Goal: Book appointment/travel/reservation

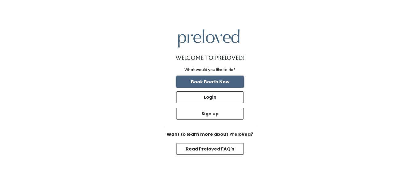
click at [204, 81] on button "Book Booth Now" at bounding box center [210, 82] width 68 height 12
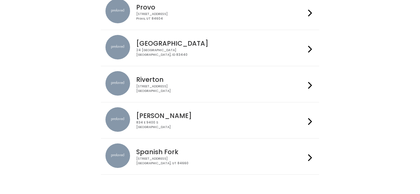
scroll to position [235, 0]
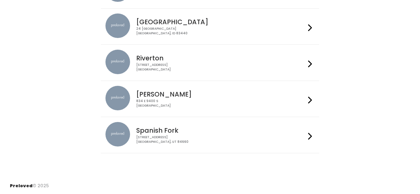
click at [304, 134] on h4 "Spanish Fork" at bounding box center [220, 130] width 169 height 7
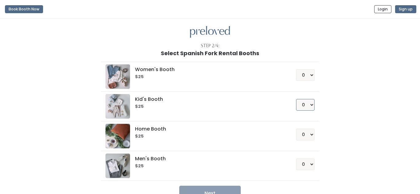
click at [310, 106] on select "0 1 2 3 4" at bounding box center [305, 105] width 18 height 12
select select "1"
click at [297, 99] on select "0 1 2 3 4" at bounding box center [305, 105] width 18 height 12
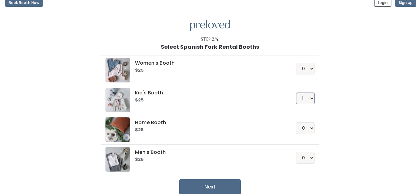
scroll to position [5, 0]
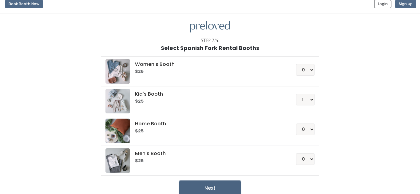
click at [212, 189] on button "Next" at bounding box center [209, 188] width 61 height 15
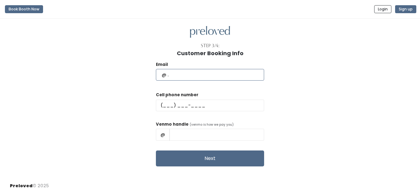
click at [193, 74] on input "text" at bounding box center [210, 75] width 108 height 12
type input "wh2primarysecretary@gmail.com"
type input "(801) 362-0777"
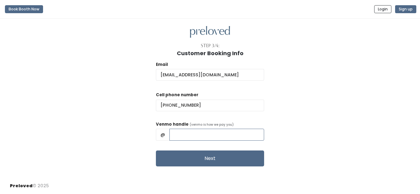
type input "Maria Reynolds"
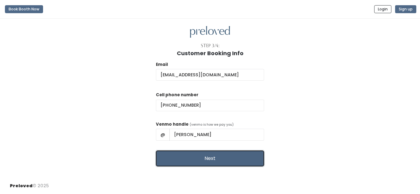
click at [204, 159] on button "Next" at bounding box center [210, 159] width 108 height 16
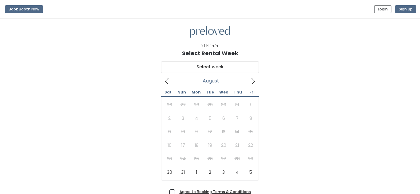
click at [252, 86] on span at bounding box center [253, 81] width 12 height 10
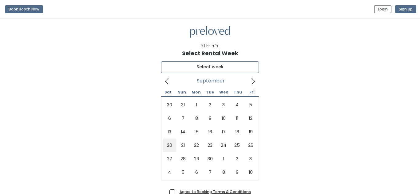
type input "September 20 to September 26"
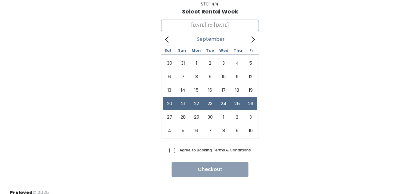
scroll to position [49, 0]
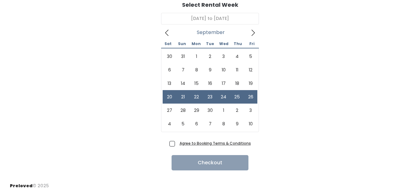
click at [177, 146] on span "Agree to Booking Terms & Conditions" at bounding box center [214, 143] width 74 height 6
click at [177, 144] on input "Agree to Booking Terms & Conditions" at bounding box center [179, 142] width 4 height 4
checkbox input "true"
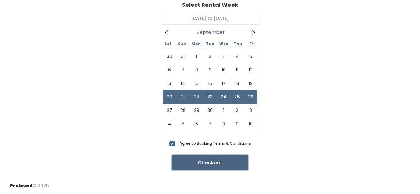
click at [195, 167] on button "Checkout" at bounding box center [209, 162] width 77 height 15
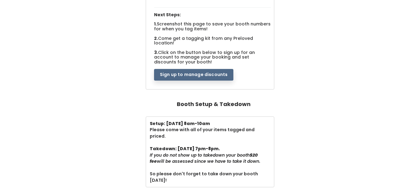
scroll to position [128, 0]
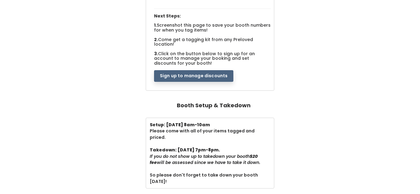
click at [198, 70] on button "Sign up to manage discounts" at bounding box center [193, 76] width 79 height 12
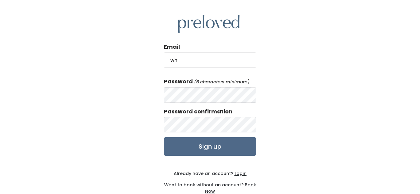
type input "[EMAIL_ADDRESS][DOMAIN_NAME]"
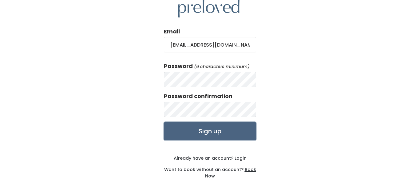
click at [214, 130] on input "Sign up" at bounding box center [210, 131] width 92 height 18
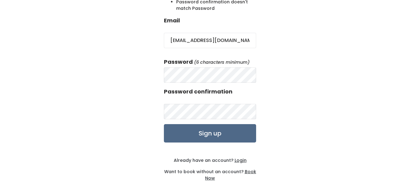
scroll to position [87, 0]
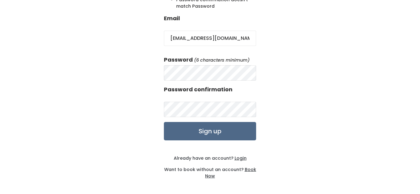
click at [240, 158] on u "Login" at bounding box center [240, 158] width 12 height 6
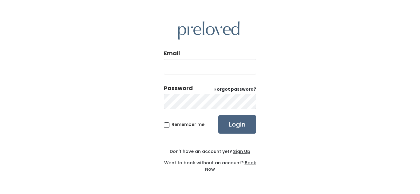
type input "[EMAIL_ADDRESS][DOMAIN_NAME]"
click at [235, 127] on input "Login" at bounding box center [237, 125] width 38 height 18
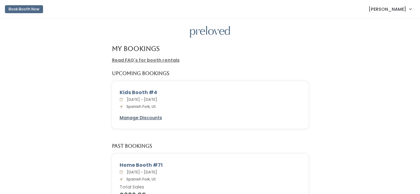
click at [148, 120] on u "Manage Discounts" at bounding box center [141, 118] width 42 height 6
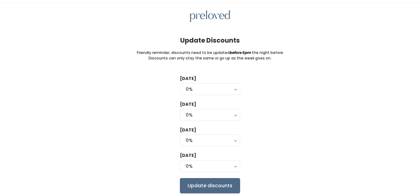
scroll to position [39, 0]
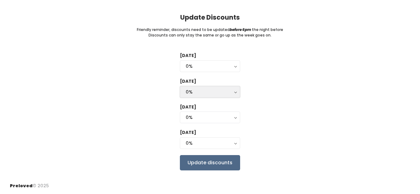
click at [234, 91] on button "0%" at bounding box center [210, 92] width 60 height 12
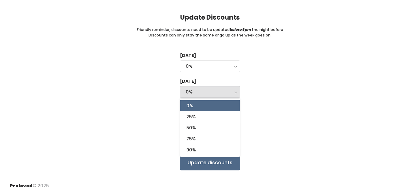
click at [263, 85] on div "Tuesday 0% 25% 50% 75% 90% 0% Wednesday 0% 25% 50% 75% 90% 0% 0% 25% 50% 75% 90…" at bounding box center [210, 112] width 400 height 118
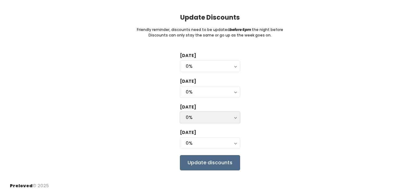
click at [236, 116] on button "0%" at bounding box center [210, 118] width 60 height 12
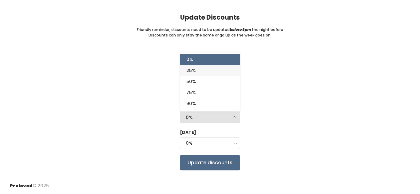
click at [195, 69] on span "25%" at bounding box center [190, 70] width 9 height 7
select select "25%"
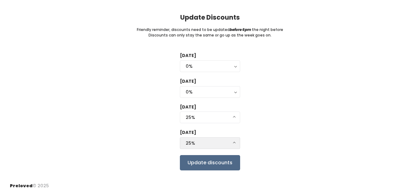
click at [233, 142] on button "25%" at bounding box center [210, 144] width 60 height 12
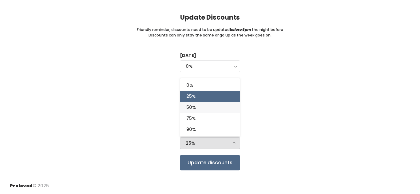
click at [196, 105] on link "50%" at bounding box center [210, 107] width 60 height 11
select select "50%"
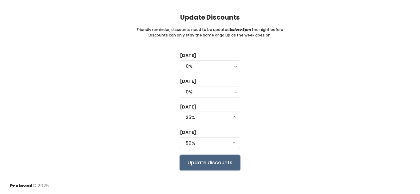
click at [208, 165] on input "Update discounts" at bounding box center [210, 162] width 60 height 15
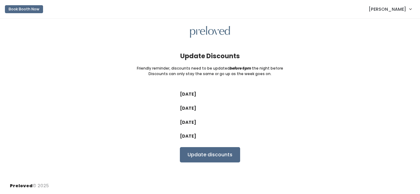
select select "25%"
select select "50%"
select select "25%"
select select "50%"
